Goal: Transaction & Acquisition: Purchase product/service

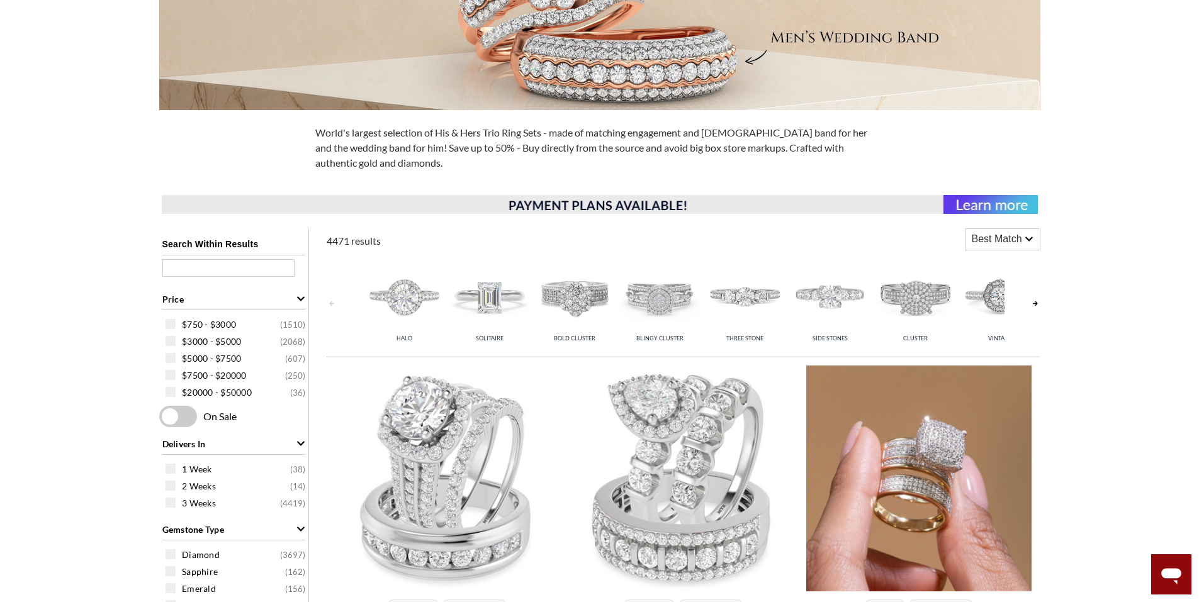
scroll to position [315, 0]
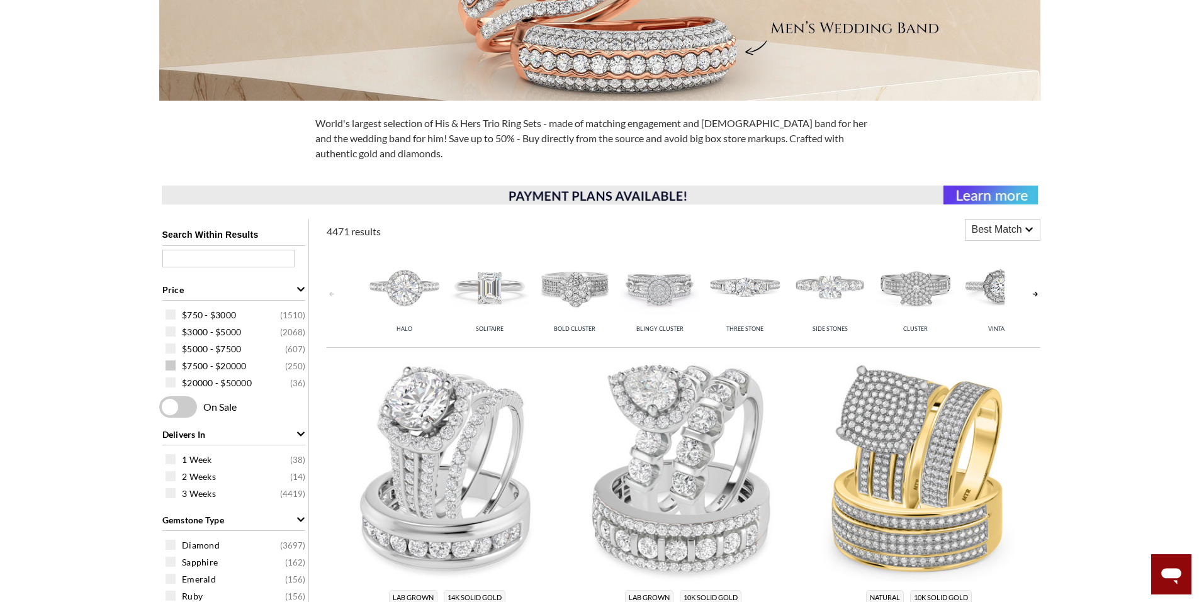
click at [225, 364] on span "$7500 - $20000" at bounding box center [214, 366] width 65 height 13
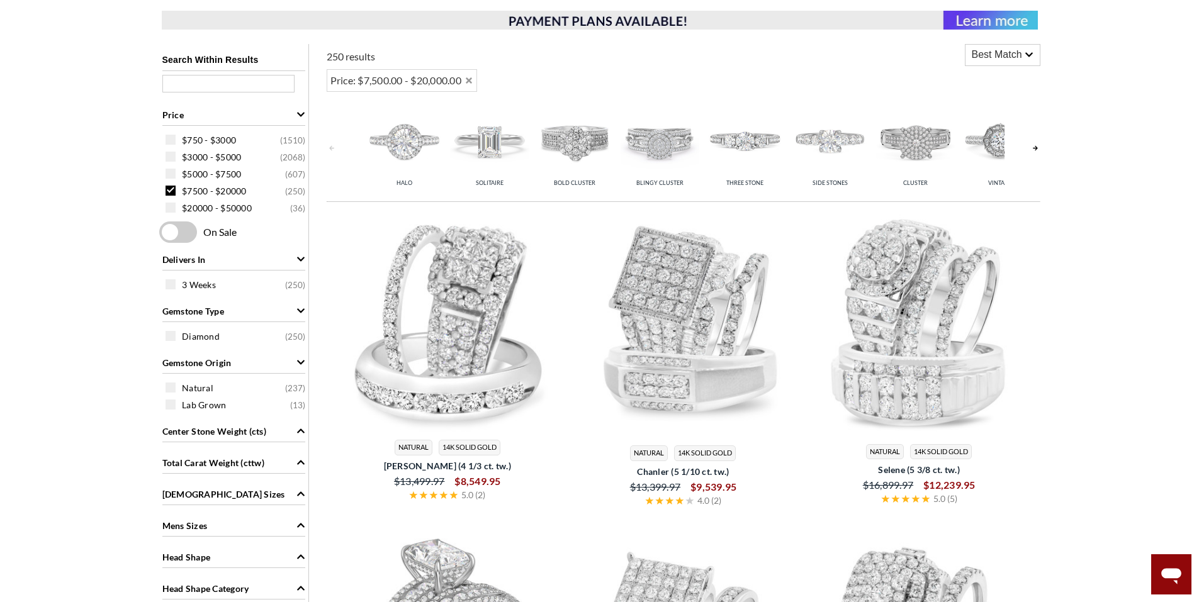
scroll to position [567, 0]
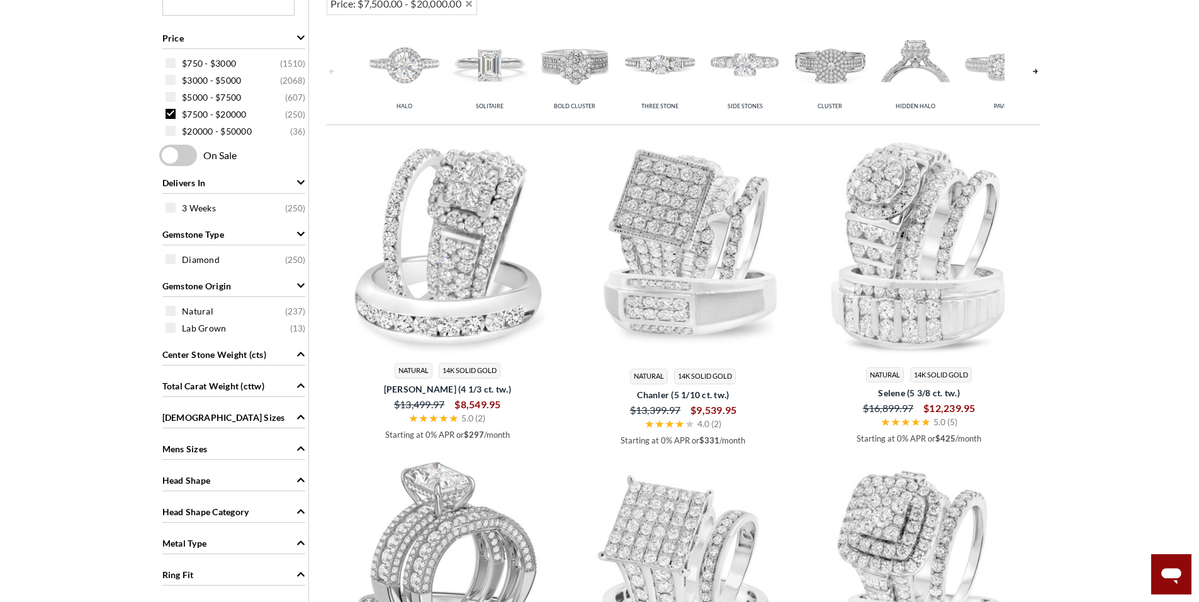
click at [259, 354] on span "Center Stone Weight (cts)" at bounding box center [214, 354] width 104 height 13
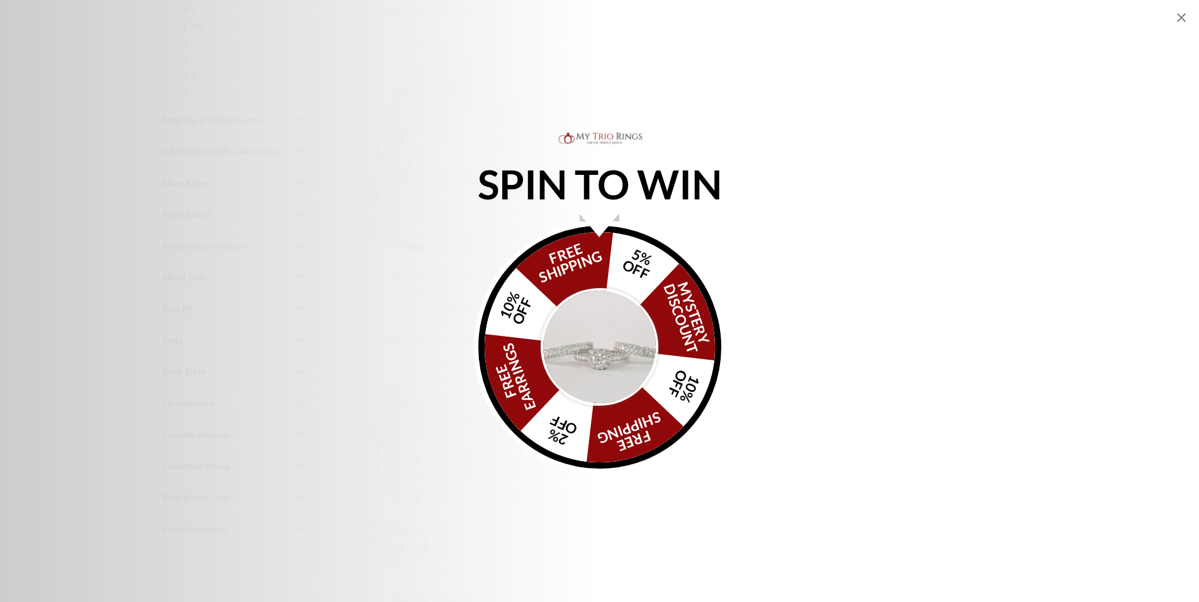
scroll to position [1133, 0]
click at [625, 245] on div "FREE SHIPPING 5% OFF Mystery Discount 10% OFF FREE SHIPPING 2% OFF FREE EARRING…" at bounding box center [599, 347] width 243 height 243
click at [1182, 18] on icon "Close popup" at bounding box center [1181, 17] width 9 height 9
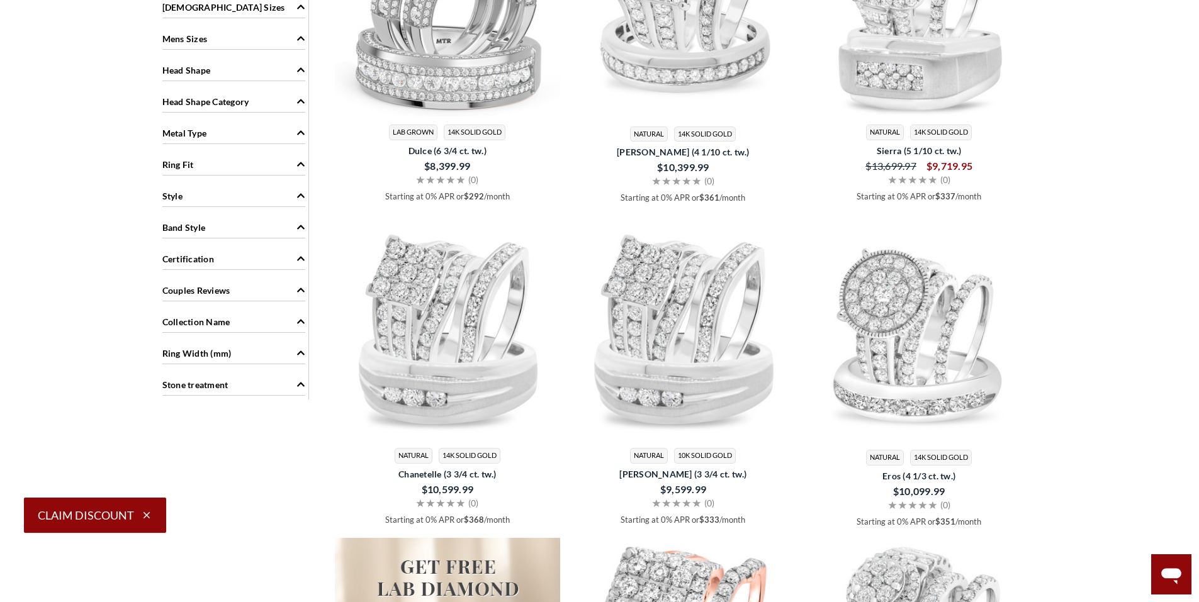
scroll to position [930, 0]
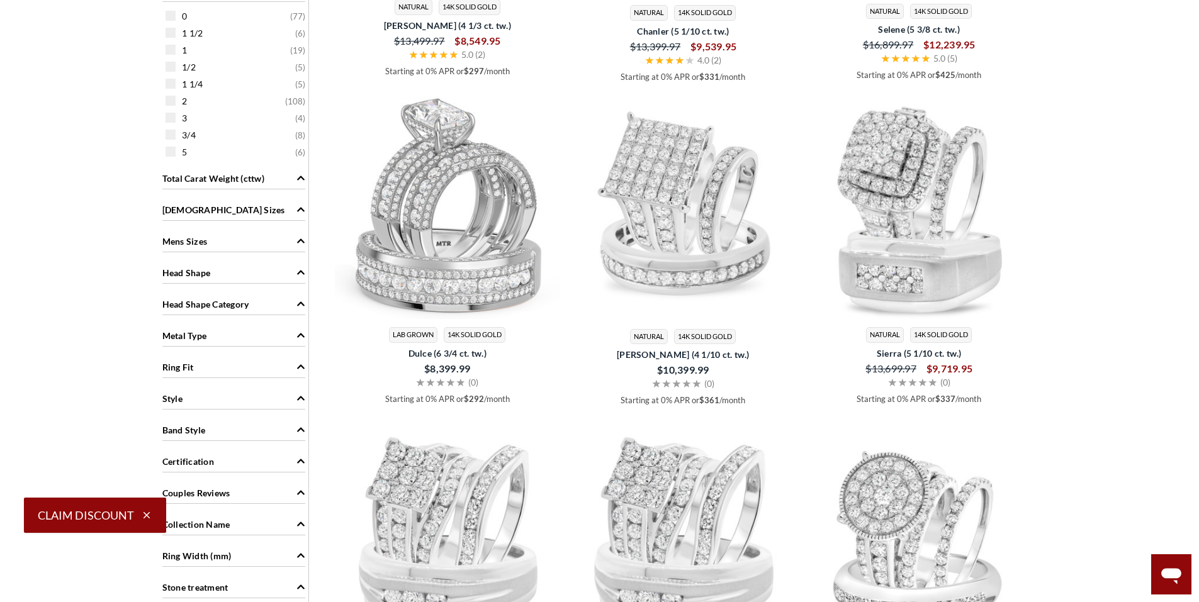
click at [271, 337] on div "Metal Type" at bounding box center [233, 335] width 143 height 24
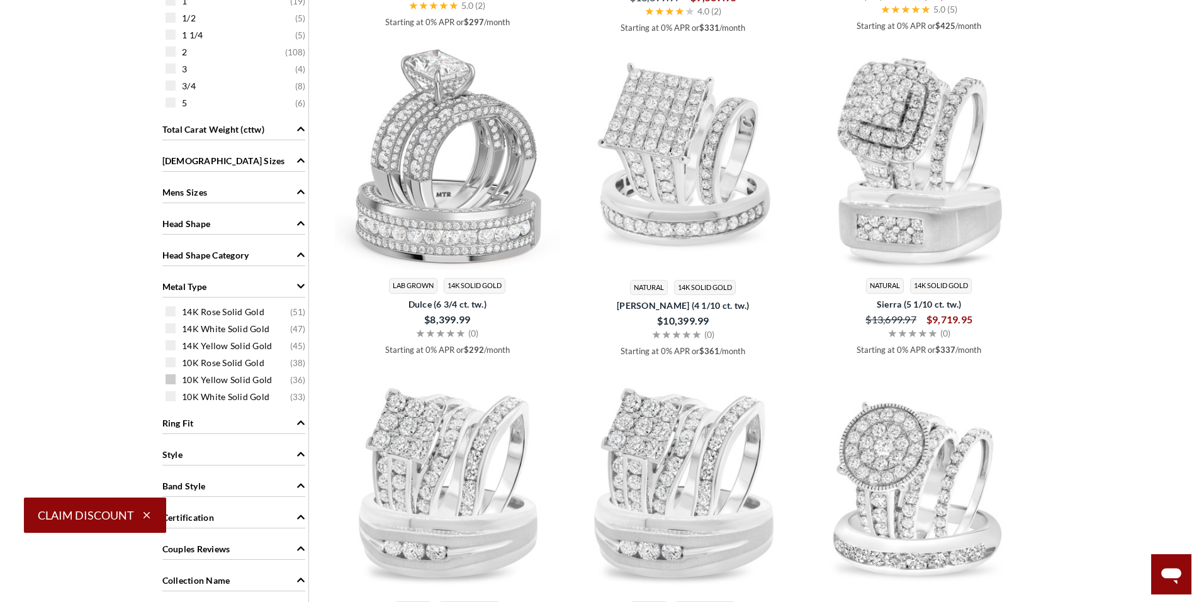
scroll to position [1056, 0]
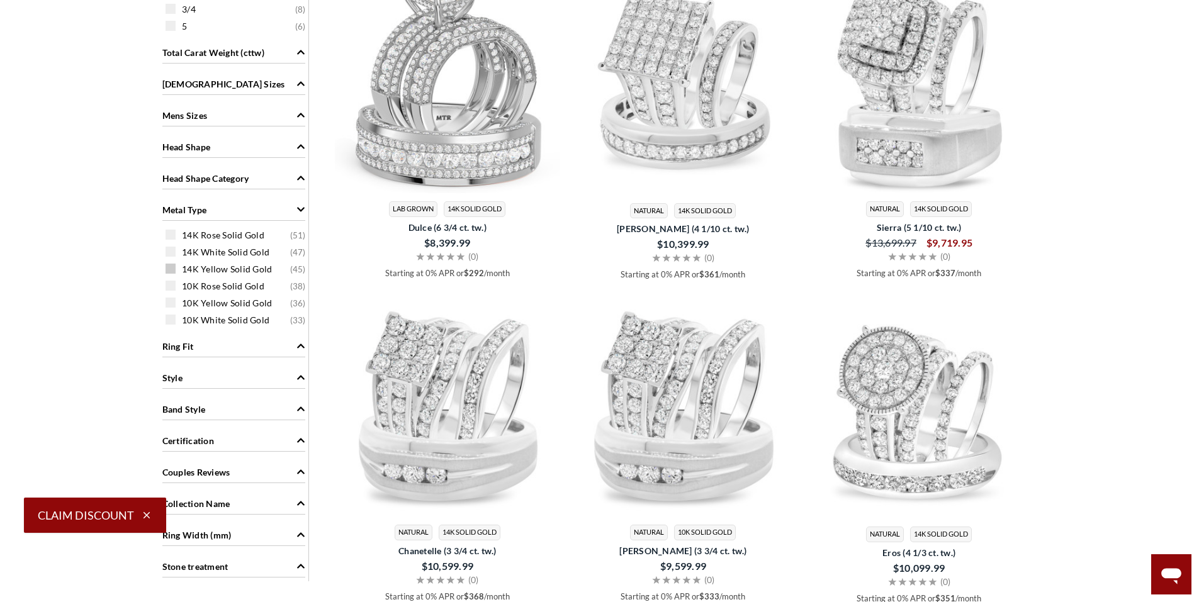
click at [244, 272] on span "14K Yellow Solid Gold" at bounding box center [227, 269] width 90 height 13
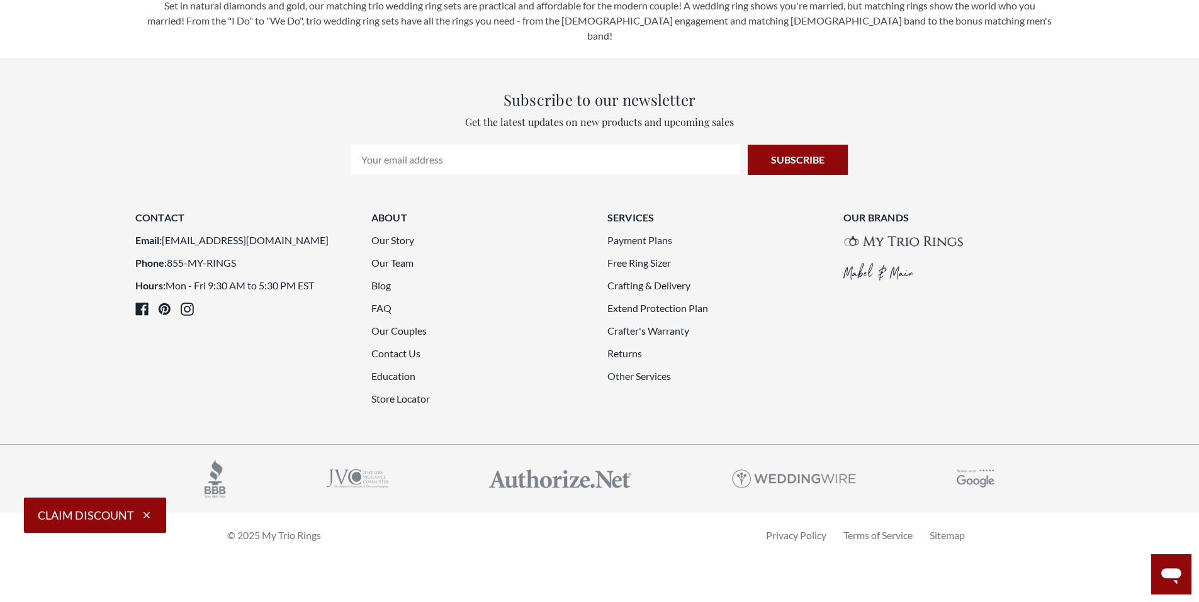
scroll to position [3793, 0]
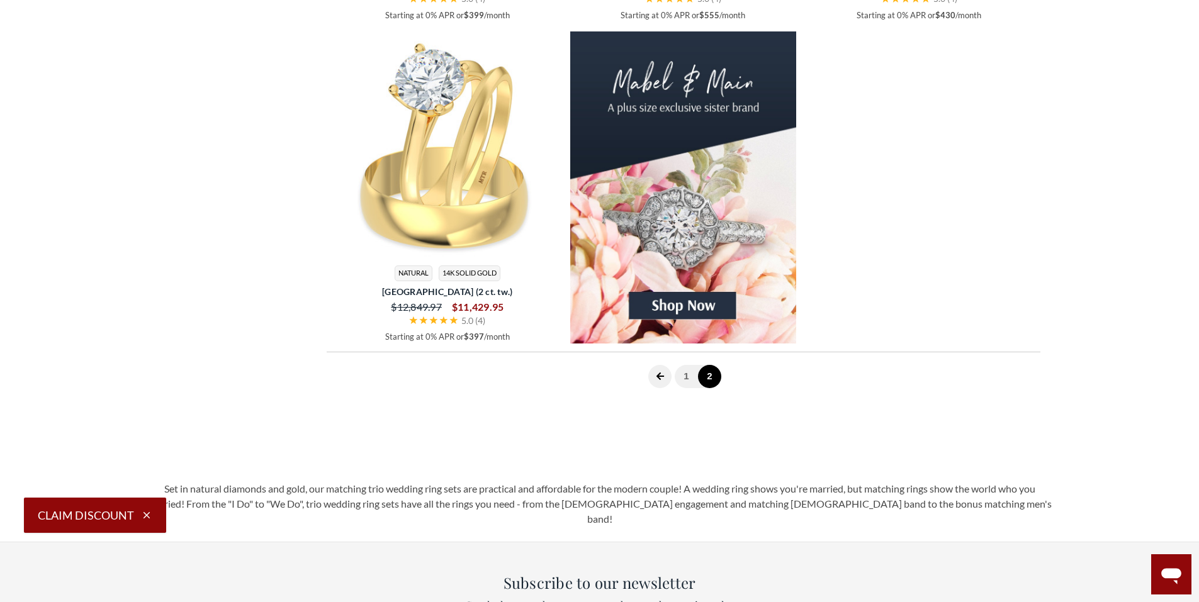
scroll to position [2471, 0]
